Goal: Task Accomplishment & Management: Complete application form

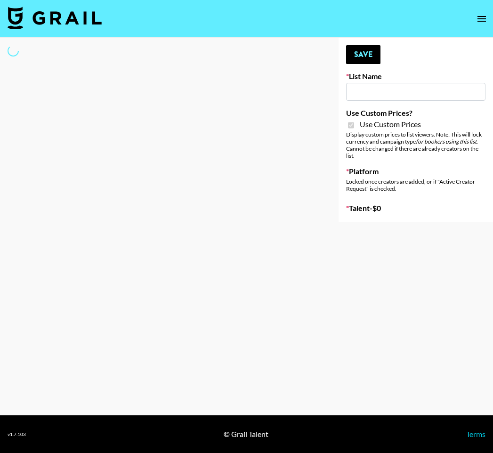
type input "App Install"
checkbox input "true"
select select "Brand"
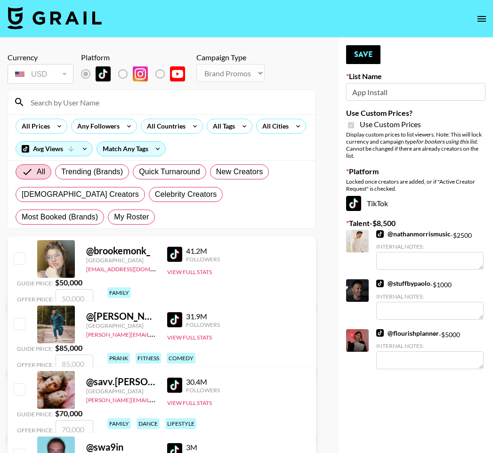
click at [136, 103] on input at bounding box center [167, 102] width 285 height 15
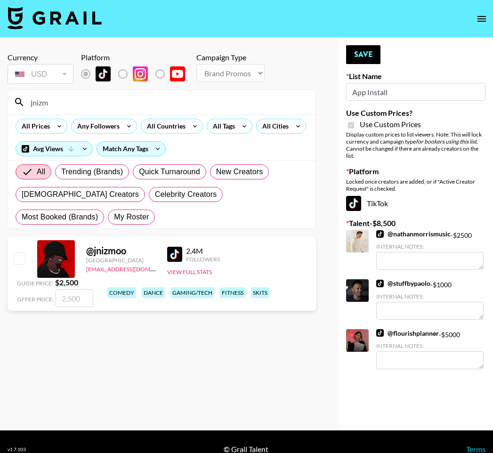
type input "jnizm"
click at [20, 261] on input "checkbox" at bounding box center [18, 258] width 11 height 11
checkbox input "true"
type input "2500"
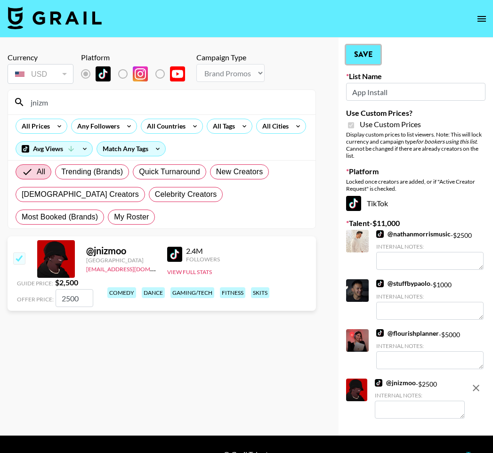
click at [372, 54] on button "Save" at bounding box center [363, 54] width 34 height 19
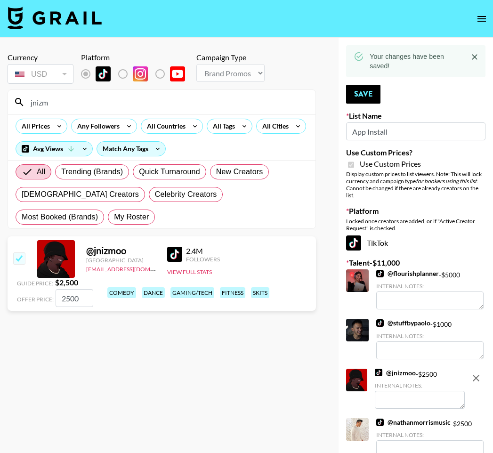
click at [165, 105] on input "jnizm" at bounding box center [167, 102] width 285 height 15
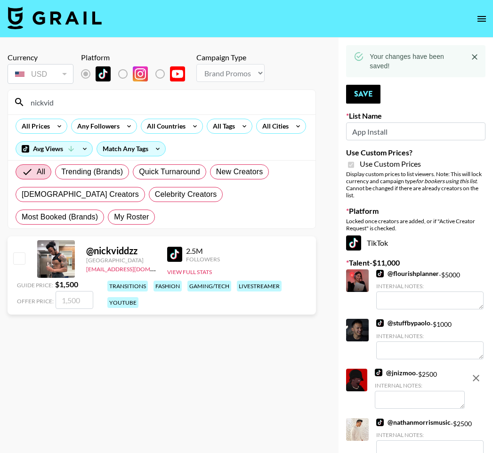
type input "nickvid"
click at [21, 262] on input "checkbox" at bounding box center [18, 258] width 11 height 11
checkbox input "true"
type input "1500"
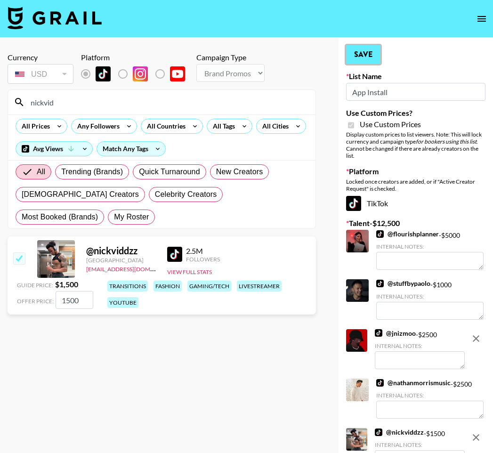
click at [354, 53] on button "Save" at bounding box center [363, 54] width 34 height 19
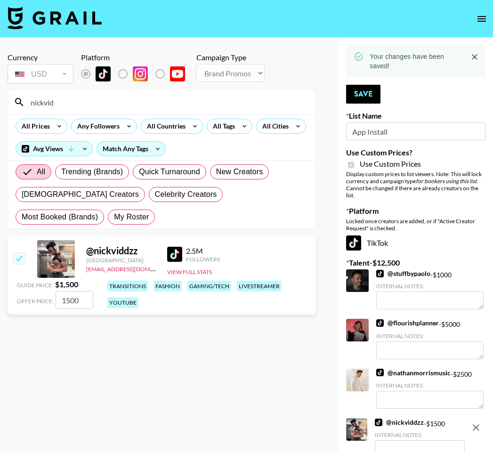
click at [190, 101] on input "nickvid" at bounding box center [167, 102] width 285 height 15
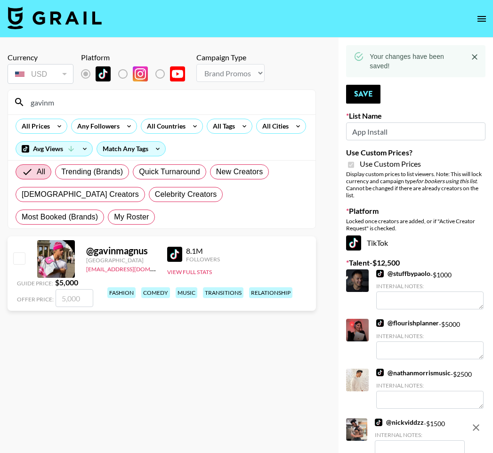
type input "gavinm"
click at [22, 260] on input "checkbox" at bounding box center [18, 258] width 11 height 11
checkbox input "true"
type input "5000"
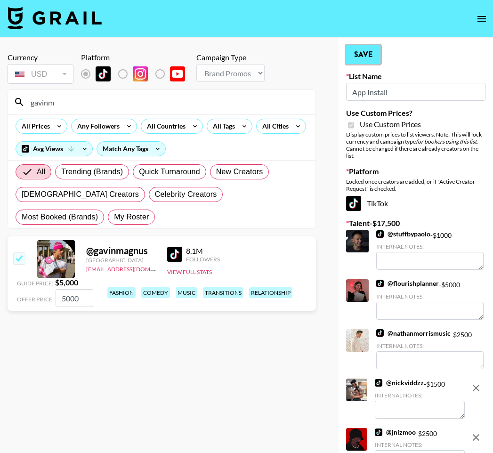
click at [365, 54] on button "Save" at bounding box center [363, 54] width 34 height 19
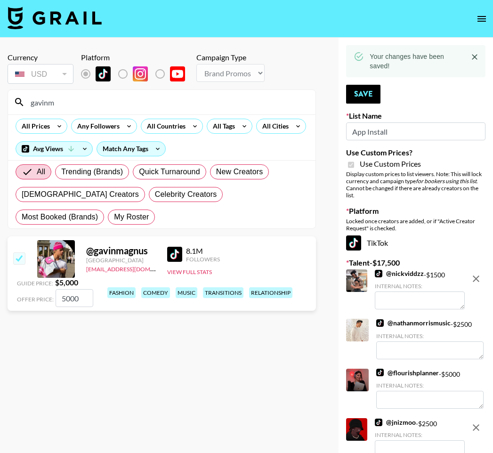
click at [231, 98] on input "gavinm" at bounding box center [167, 102] width 285 height 15
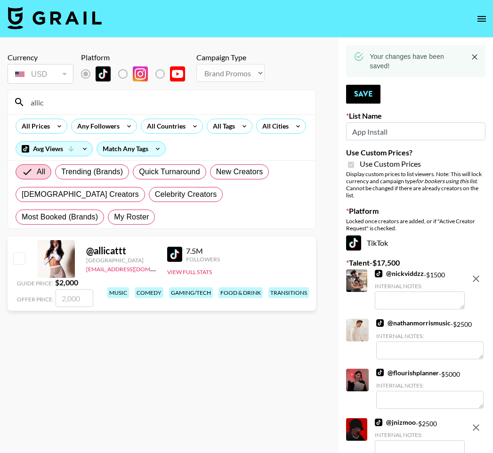
type input "allic"
click at [21, 261] on input "checkbox" at bounding box center [18, 258] width 11 height 11
checkbox input "true"
type input "2000"
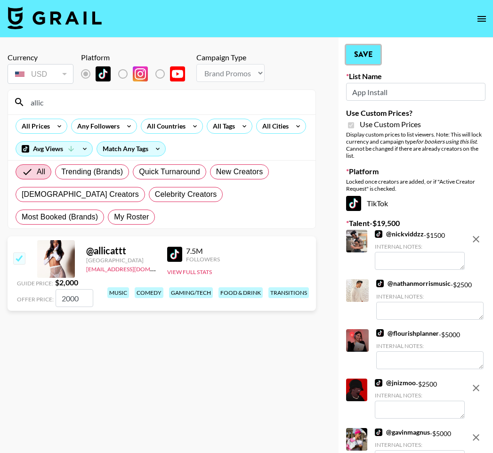
click at [359, 59] on button "Save" at bounding box center [363, 54] width 34 height 19
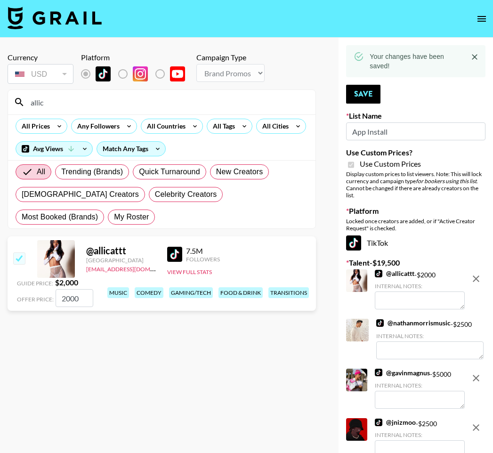
click at [282, 97] on input "allic" at bounding box center [167, 102] width 285 height 15
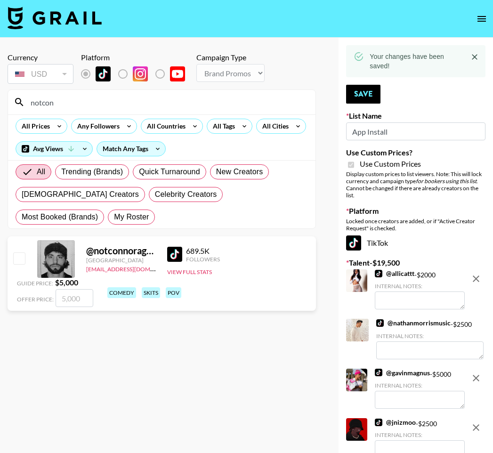
type input "notcon"
click at [24, 254] on input "checkbox" at bounding box center [18, 258] width 11 height 11
checkbox input "true"
type input "5000"
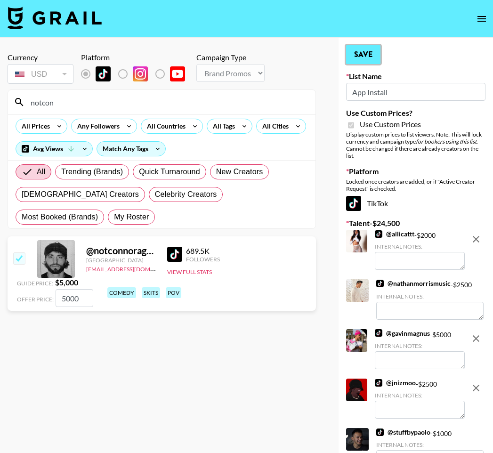
click at [358, 52] on button "Save" at bounding box center [363, 54] width 34 height 19
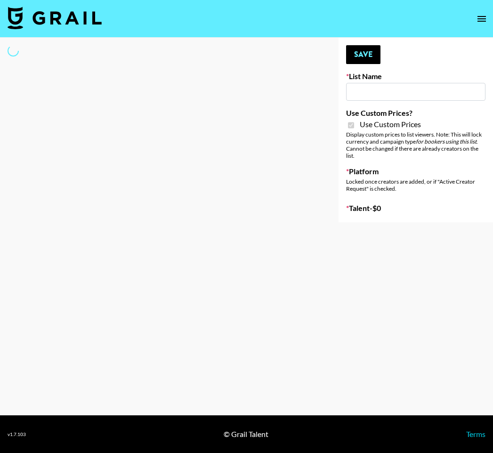
type input "PolyBuzz Campaign"
checkbox input "true"
select select "Brand"
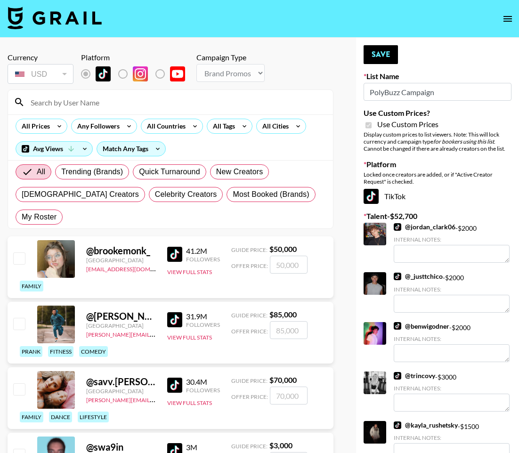
click at [112, 107] on input at bounding box center [176, 102] width 303 height 15
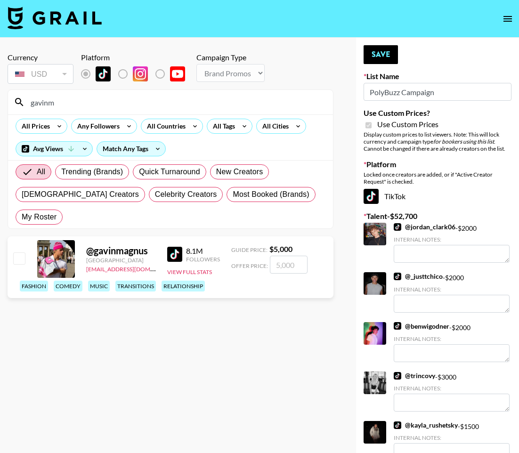
type input "gavinm"
click at [24, 253] on input "checkbox" at bounding box center [18, 258] width 11 height 11
checkbox input "true"
type input "5000"
click at [391, 54] on button "Save" at bounding box center [381, 54] width 34 height 19
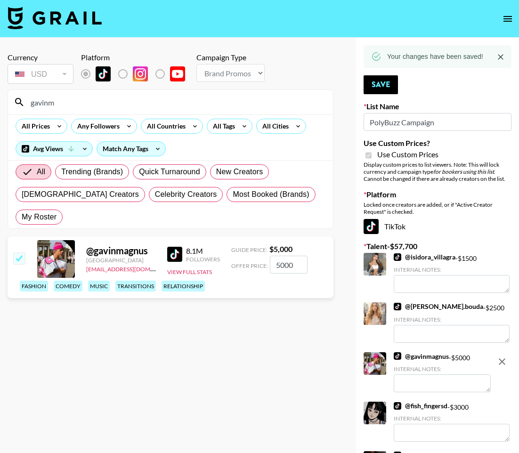
click at [188, 101] on input "gavinm" at bounding box center [176, 102] width 303 height 15
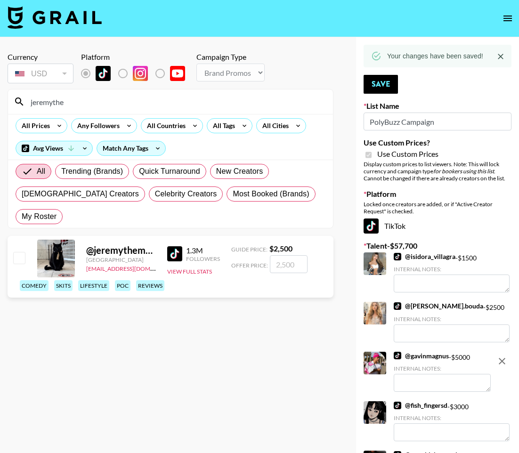
type input "jeremythe"
click at [16, 252] on input "checkbox" at bounding box center [18, 257] width 11 height 11
checkbox input "true"
type input "2500"
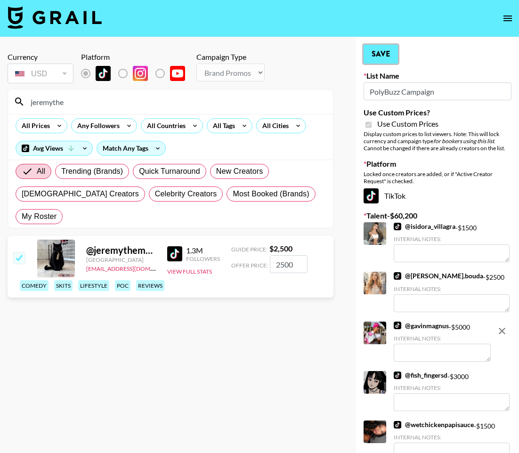
click at [377, 51] on button "Save" at bounding box center [381, 54] width 34 height 19
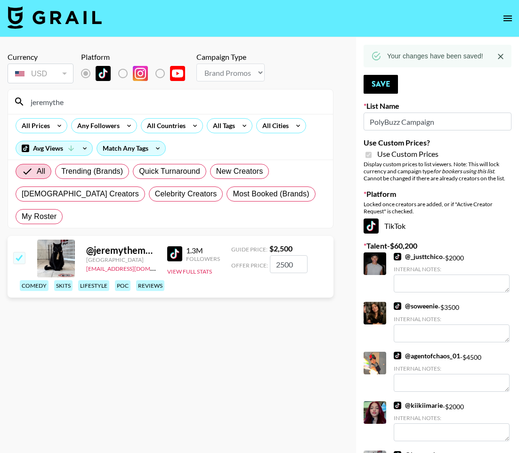
click at [143, 105] on input "jeremythe" at bounding box center [176, 101] width 303 height 15
click at [142, 105] on input "jeremythe" at bounding box center [176, 101] width 303 height 15
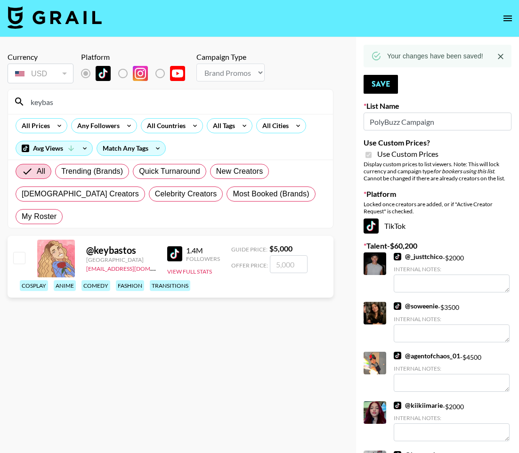
type input "keybas"
click at [22, 252] on input "checkbox" at bounding box center [18, 257] width 11 height 11
checkbox input "true"
type input "5000"
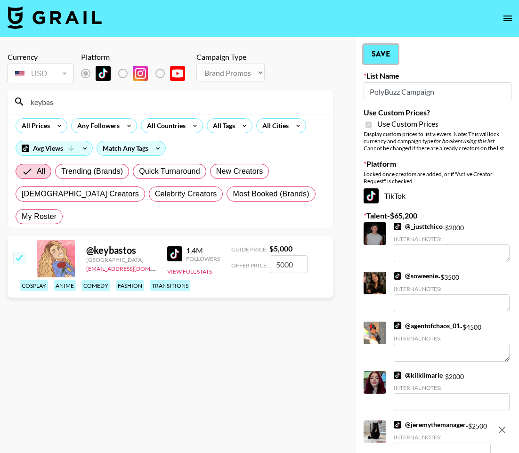
click at [388, 49] on button "Save" at bounding box center [381, 54] width 34 height 19
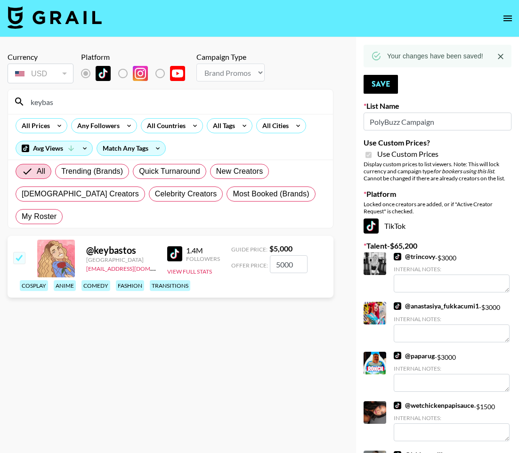
click at [208, 101] on input "keybas" at bounding box center [176, 101] width 303 height 15
type input "j"
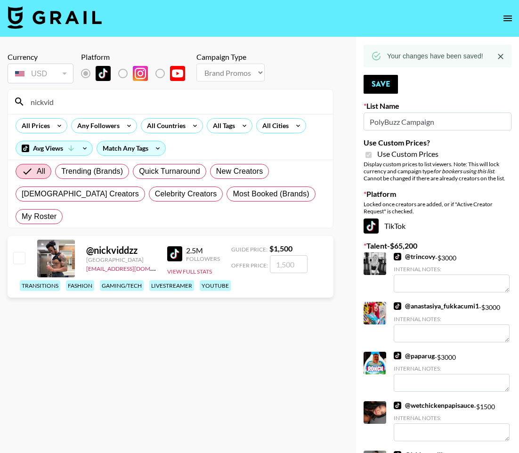
type input "nickvid"
click at [25, 252] on input "checkbox" at bounding box center [18, 257] width 11 height 11
checkbox input "true"
type input "1500"
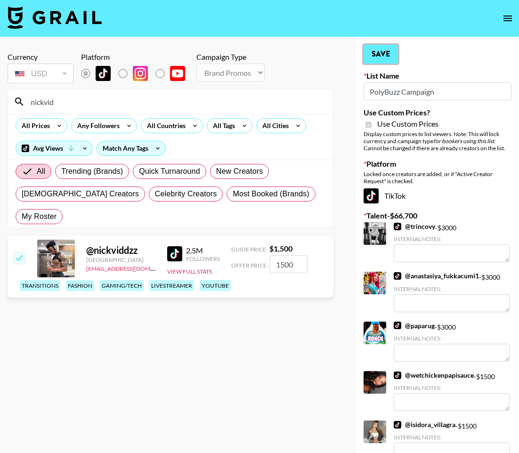
click at [383, 59] on button "Save" at bounding box center [381, 54] width 34 height 19
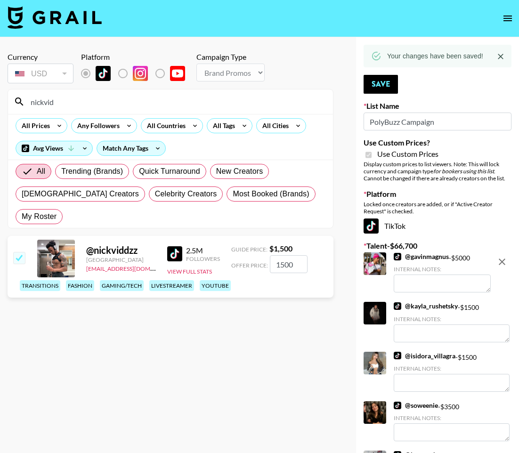
click at [272, 103] on input "nickvid" at bounding box center [176, 101] width 303 height 15
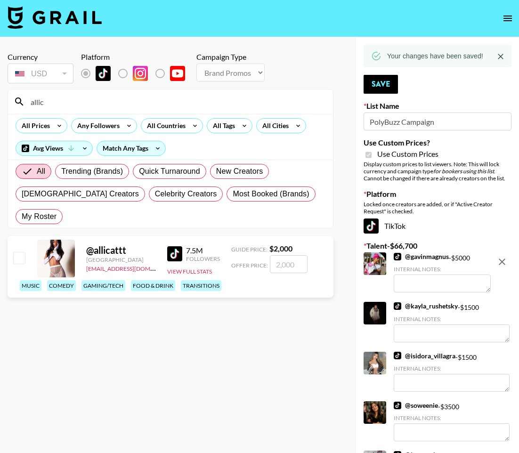
type input "allic"
click at [20, 252] on input "checkbox" at bounding box center [18, 257] width 11 height 11
checkbox input "true"
type input "2000"
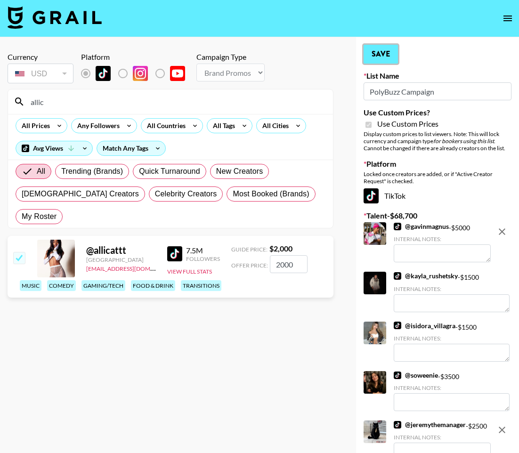
click at [365, 55] on button "Save" at bounding box center [381, 54] width 34 height 19
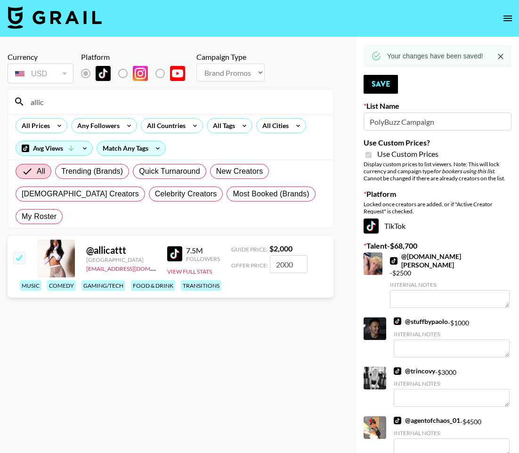
click at [116, 99] on input "allic" at bounding box center [176, 101] width 303 height 15
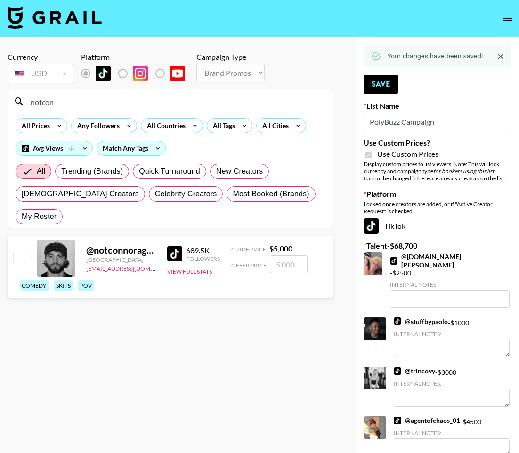
type input "notcon"
click at [24, 252] on input "checkbox" at bounding box center [18, 257] width 11 height 11
checkbox input "true"
type input "5000"
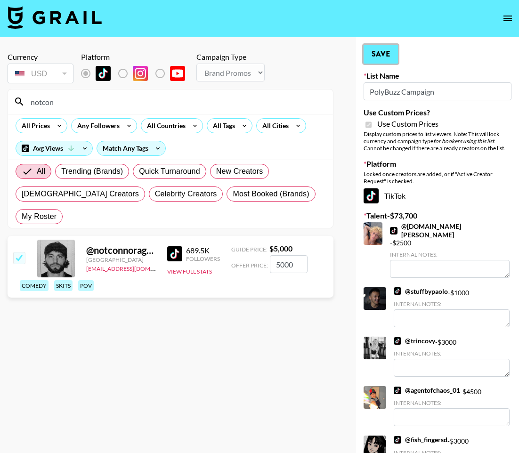
click at [384, 59] on button "Save" at bounding box center [381, 54] width 34 height 19
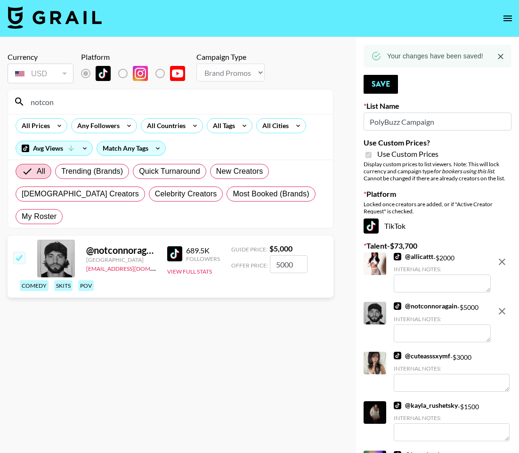
click at [236, 105] on input "notcon" at bounding box center [176, 101] width 303 height 15
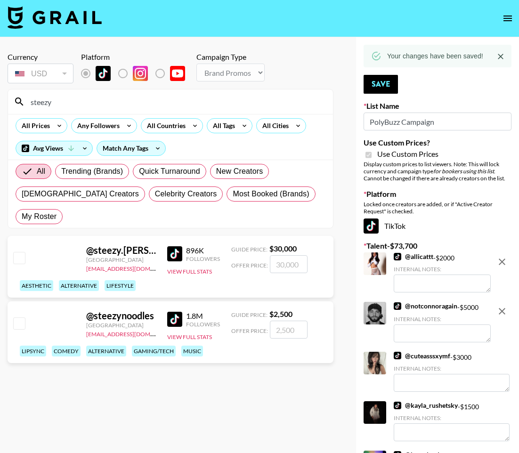
type input "steezy"
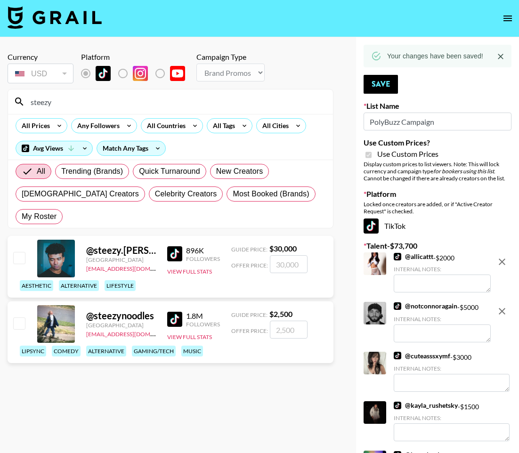
click at [24, 318] on input "checkbox" at bounding box center [18, 323] width 11 height 11
checkbox input "true"
type input "2500"
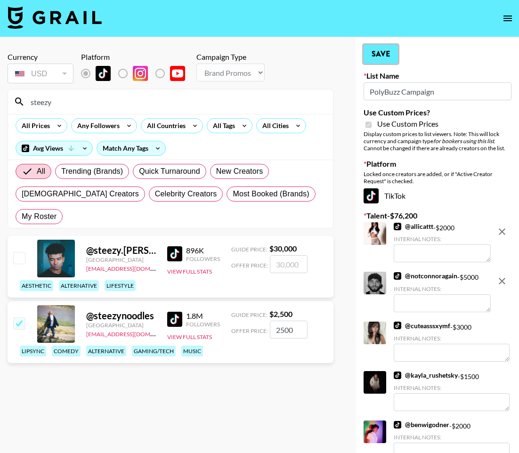
click at [375, 51] on button "Save" at bounding box center [381, 54] width 34 height 19
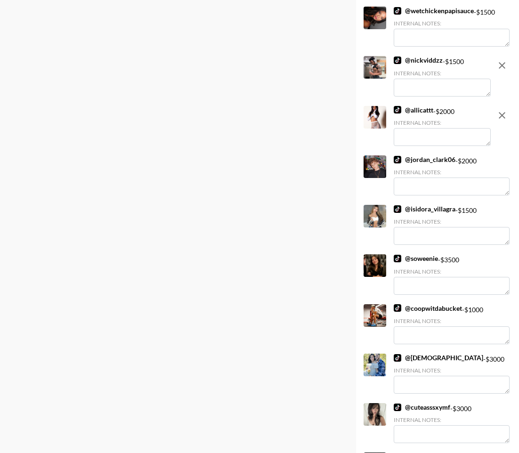
scroll to position [0, 0]
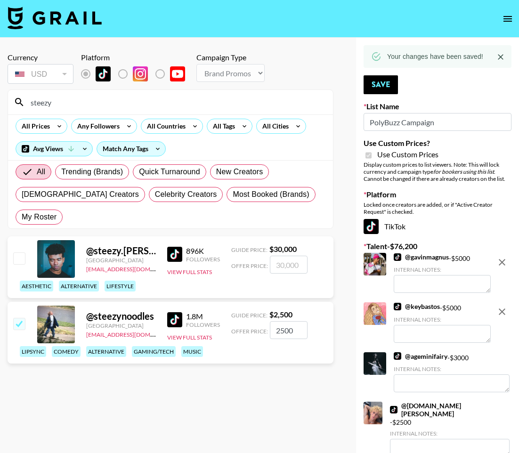
click at [125, 94] on div "steezy" at bounding box center [170, 102] width 325 height 25
click at [119, 102] on input "steezy" at bounding box center [176, 102] width 303 height 15
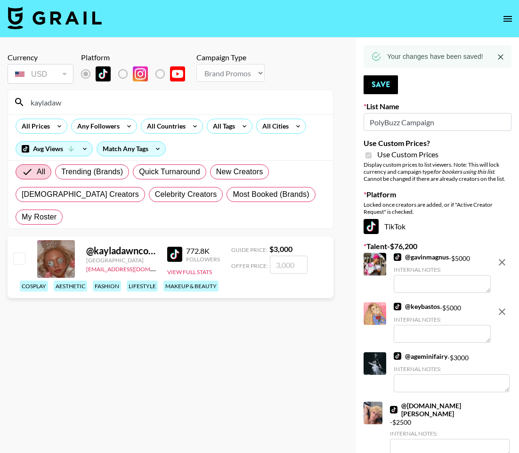
type input "kayladaw"
click at [17, 253] on input "checkbox" at bounding box center [18, 258] width 11 height 11
checkbox input "true"
type input "3000"
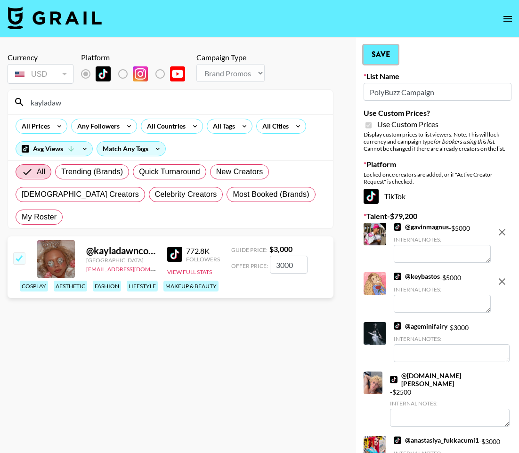
click at [377, 52] on button "Save" at bounding box center [381, 54] width 34 height 19
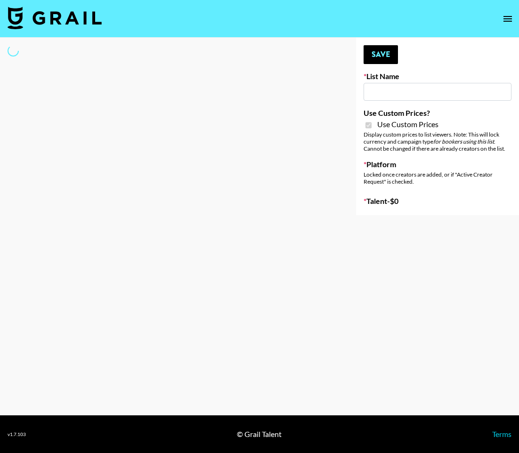
type input "Airbrush Halloween Filters"
checkbox input "true"
select select "Brand"
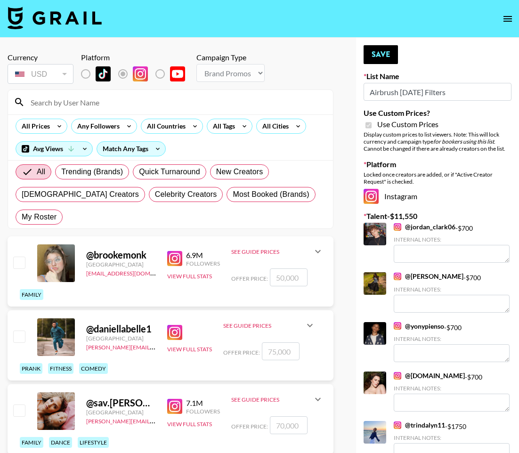
click at [157, 96] on input at bounding box center [176, 102] width 303 height 15
type input "a"
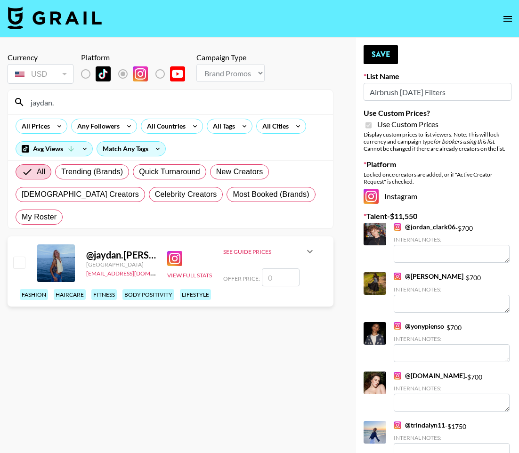
type input "jaydan."
click at [23, 257] on input "checkbox" at bounding box center [18, 262] width 11 height 11
checkbox input "false"
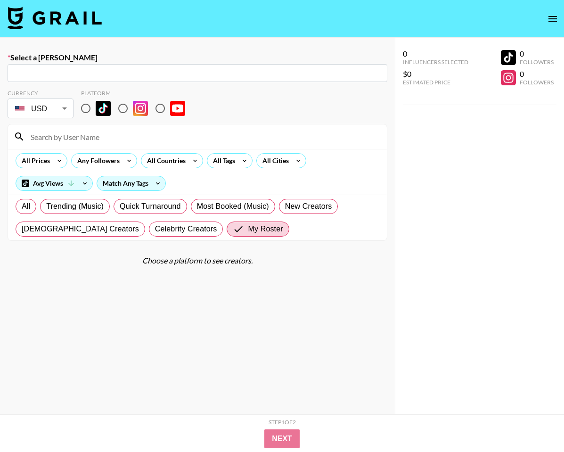
click at [45, 36] on nav at bounding box center [282, 19] width 564 height 38
click at [45, 28] on img at bounding box center [55, 18] width 94 height 23
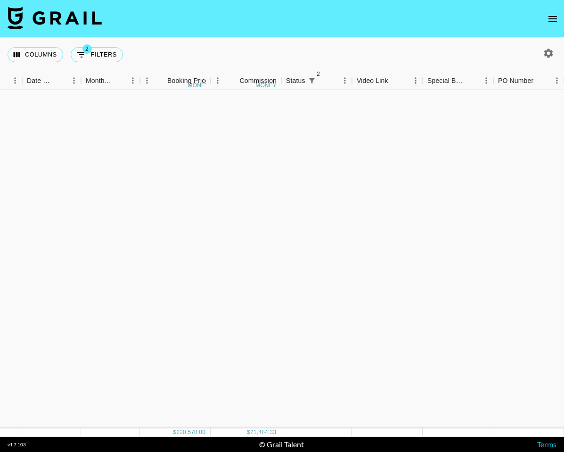
scroll to position [0, 503]
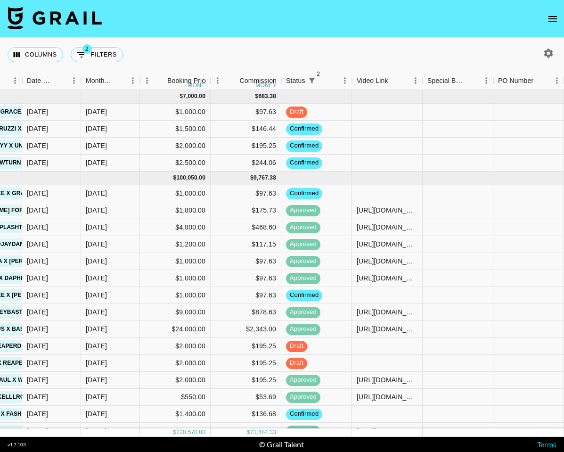
click at [538, 51] on div at bounding box center [547, 53] width 20 height 16
click at [541, 52] on button "button" at bounding box center [548, 53] width 16 height 16
select select "[DATE]"
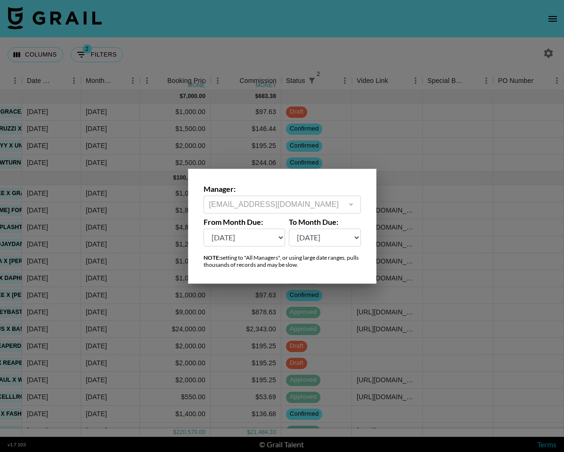
click at [541, 52] on div at bounding box center [282, 226] width 564 height 452
